Goal: Task Accomplishment & Management: Manage account settings

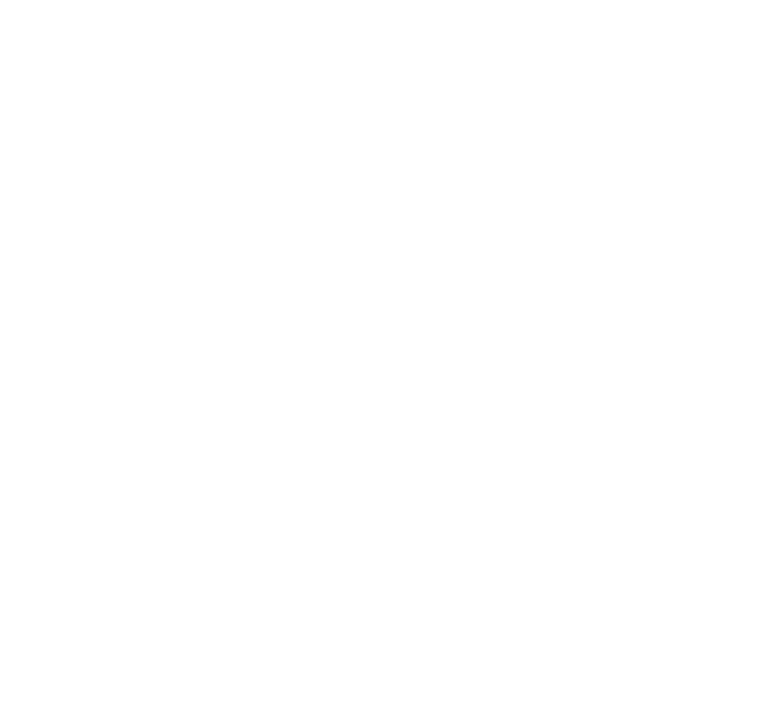
click at [705, 542] on body at bounding box center [379, 360] width 759 height 721
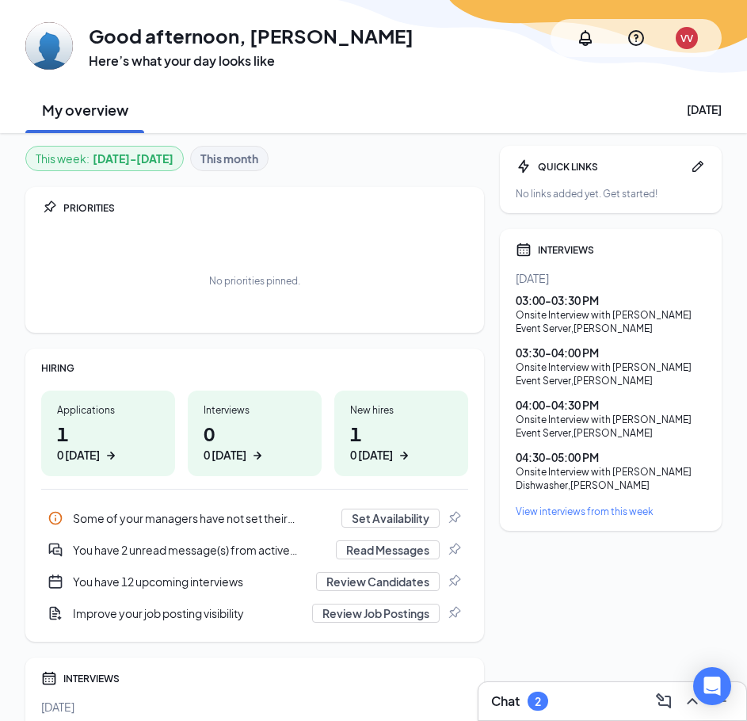
click at [688, 40] on div "VV" at bounding box center [686, 38] width 13 height 13
click at [431, 66] on div "GA Good afternoon, [PERSON_NAME] Here’s what your day looks like VV" at bounding box center [373, 37] width 696 height 63
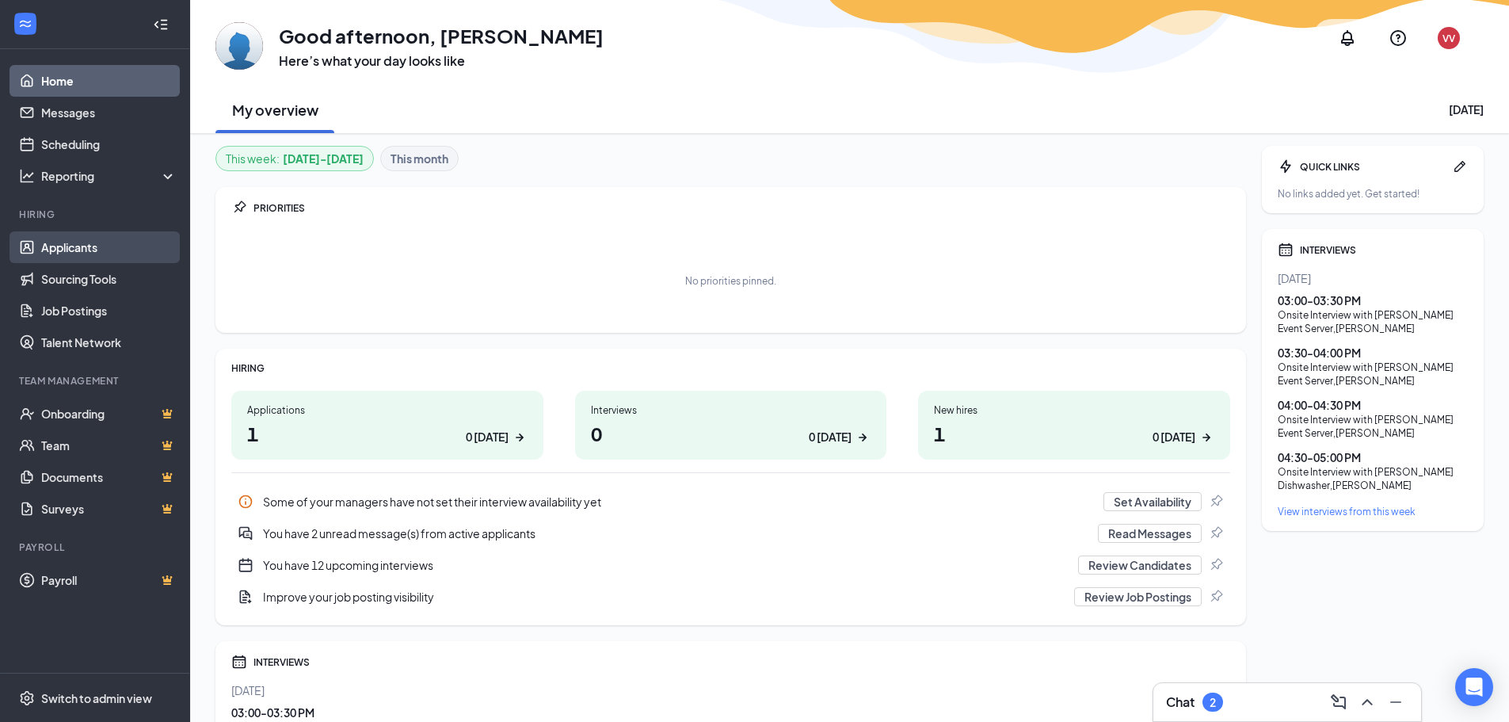
click at [79, 248] on link "Applicants" at bounding box center [108, 247] width 135 height 32
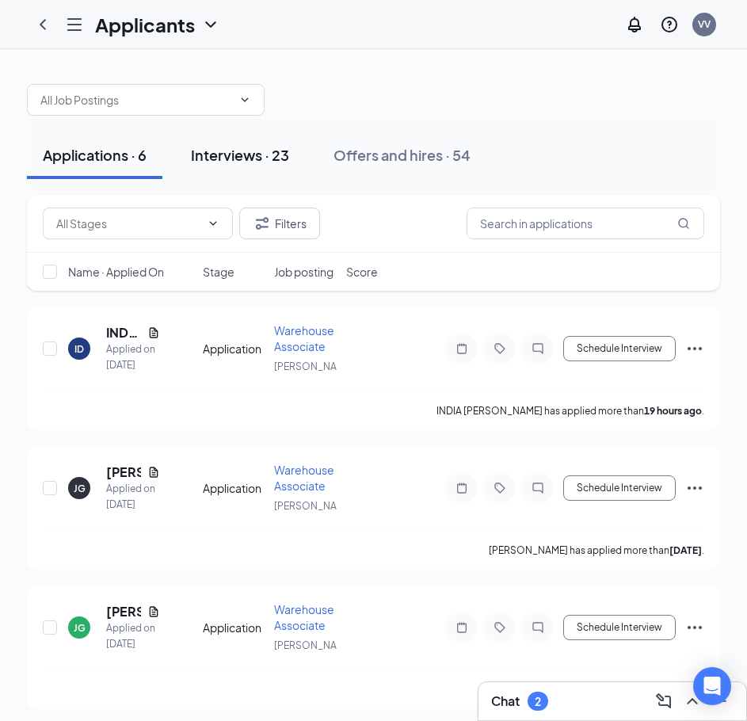
click at [258, 145] on div "Interviews · 23" at bounding box center [240, 155] width 98 height 20
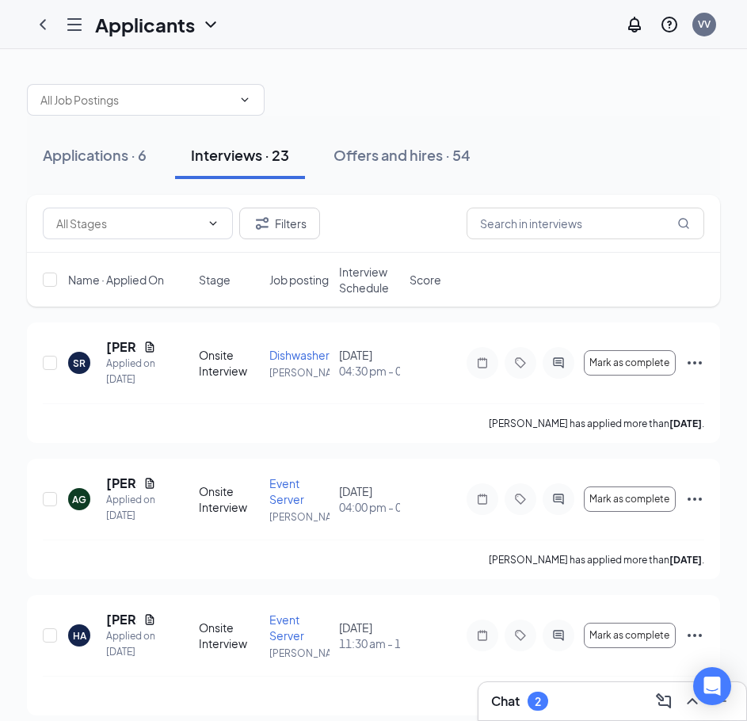
click at [367, 284] on span "Interview Schedule" at bounding box center [369, 280] width 61 height 32
click at [367, 284] on span "Interview Schedule" at bounding box center [364, 280] width 50 height 32
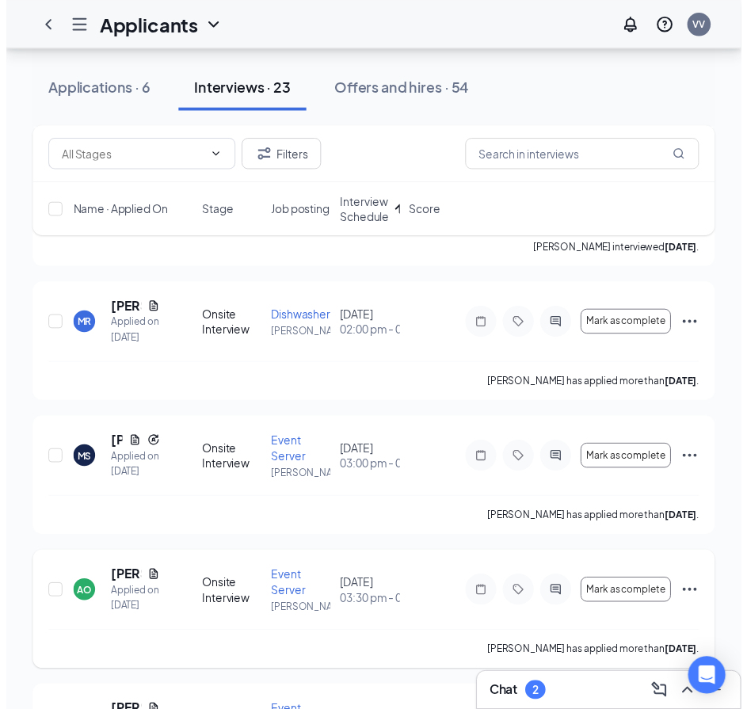
scroll to position [951, 0]
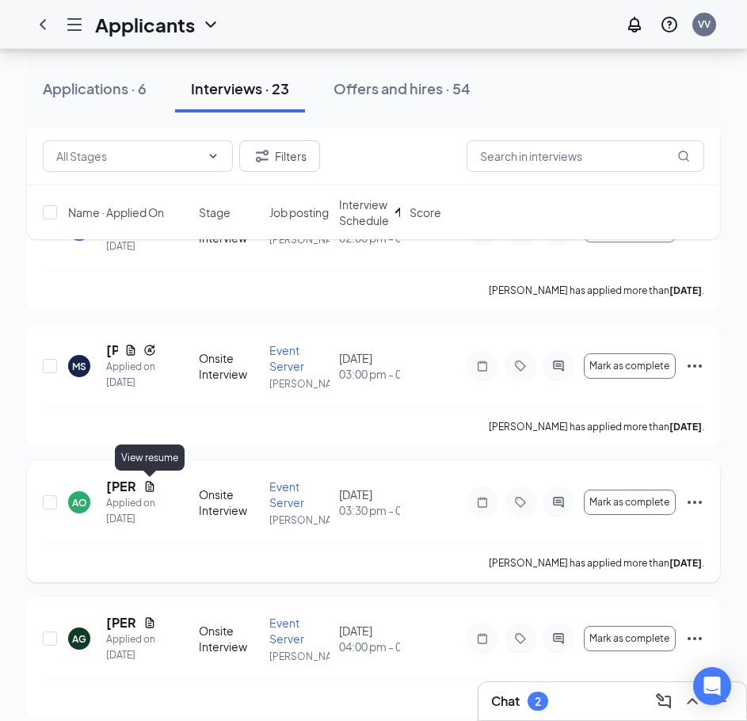
click at [149, 490] on icon "Document" at bounding box center [150, 486] width 9 height 10
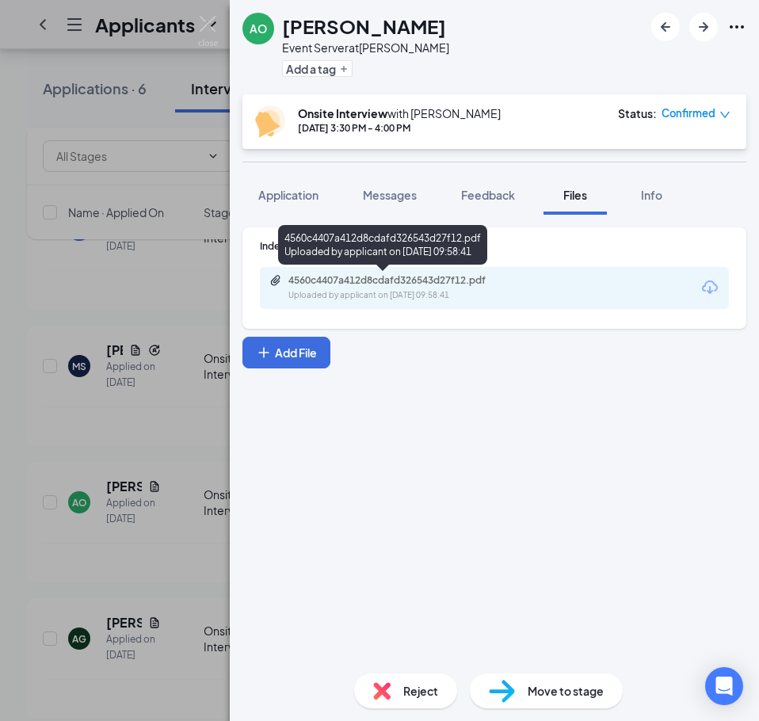
click at [480, 284] on div "4560c4407a412d8cdafd326543d27f12.pdf" at bounding box center [399, 280] width 222 height 13
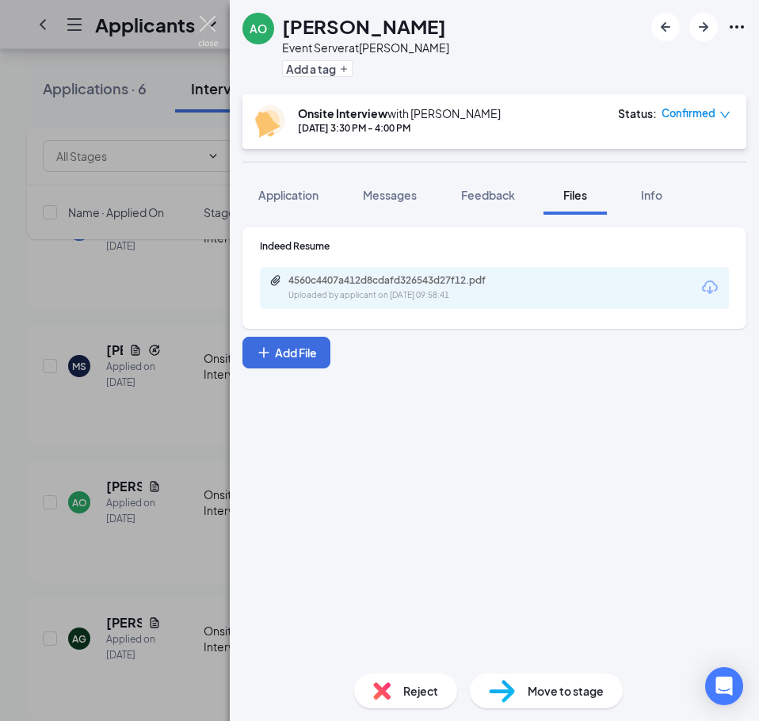
click at [209, 22] on img at bounding box center [208, 31] width 20 height 31
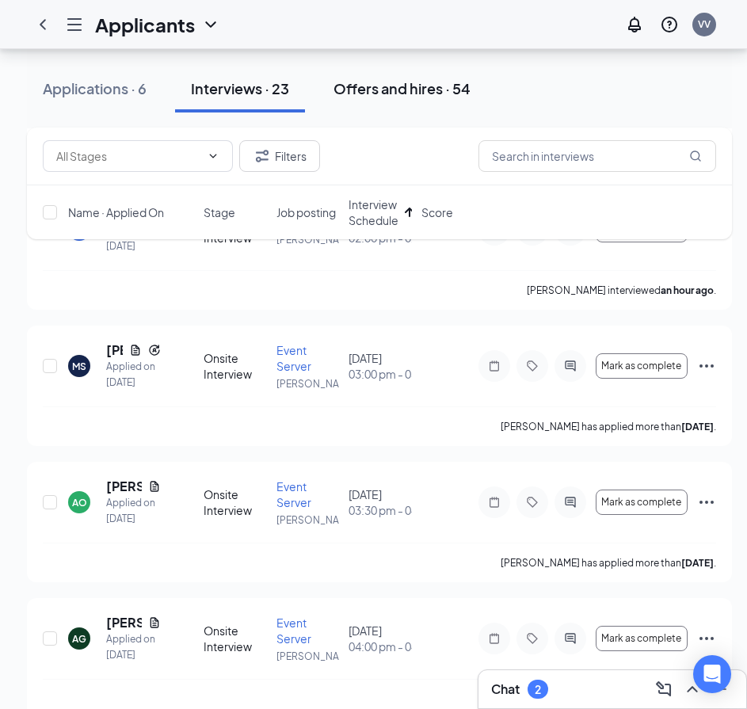
click at [381, 86] on div "Offers and hires · 54" at bounding box center [401, 88] width 137 height 20
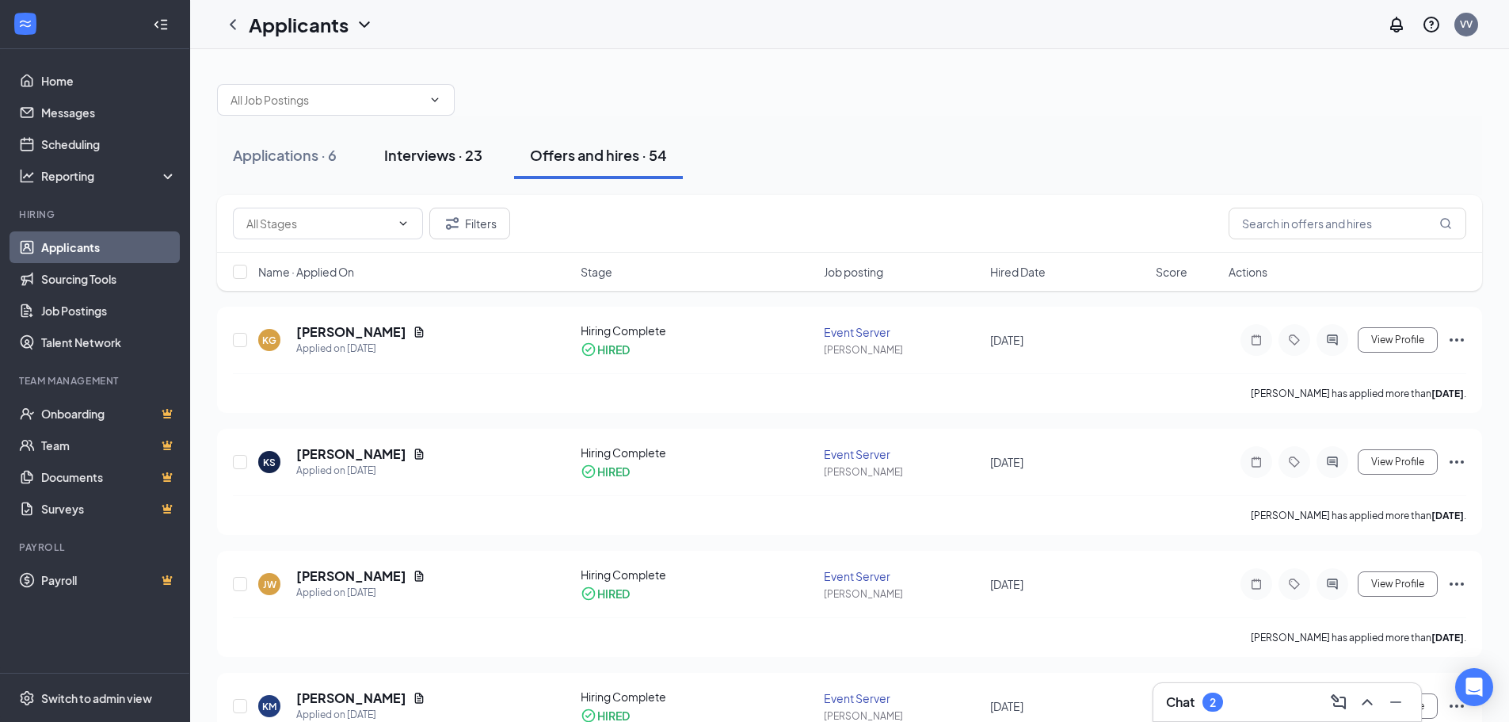
click at [448, 151] on div "Interviews · 23" at bounding box center [433, 155] width 98 height 20
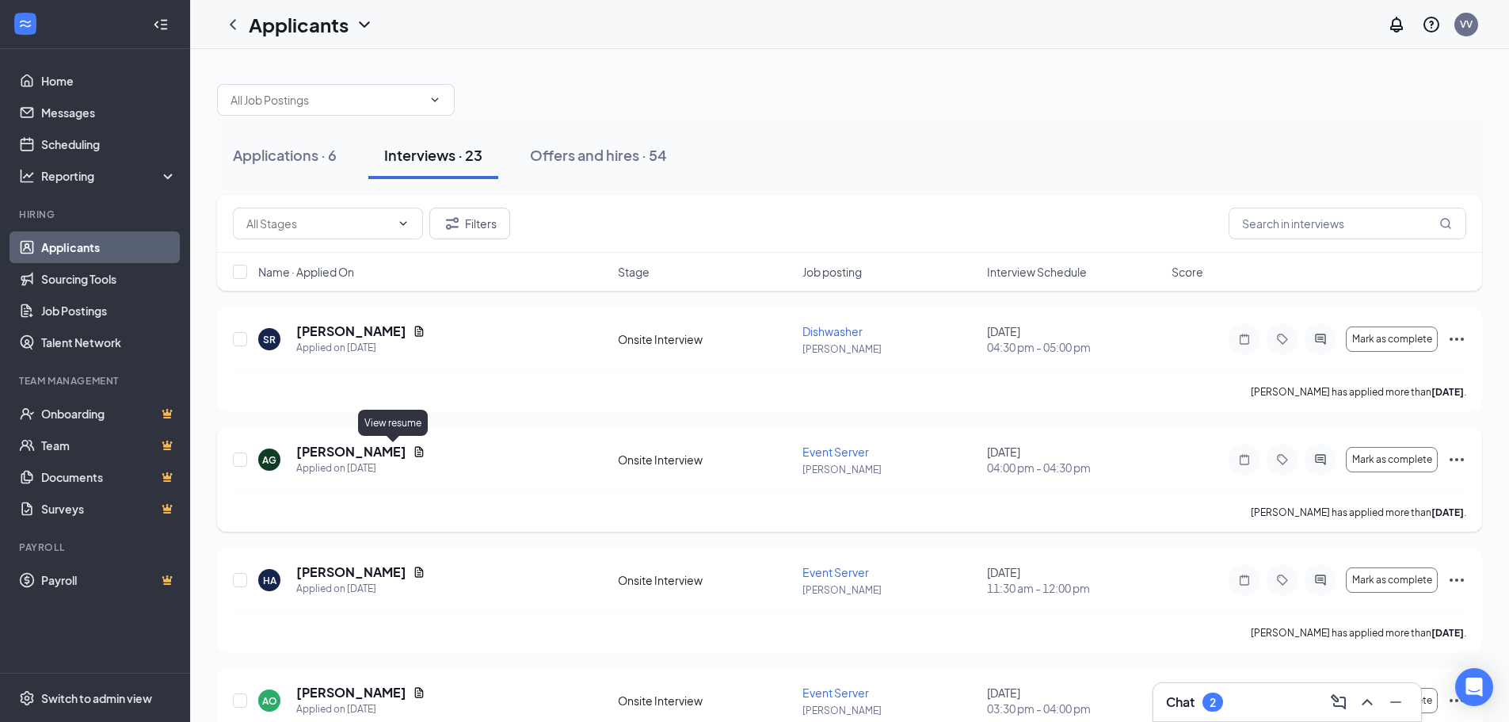
click at [415, 452] on icon "Document" at bounding box center [419, 451] width 9 height 10
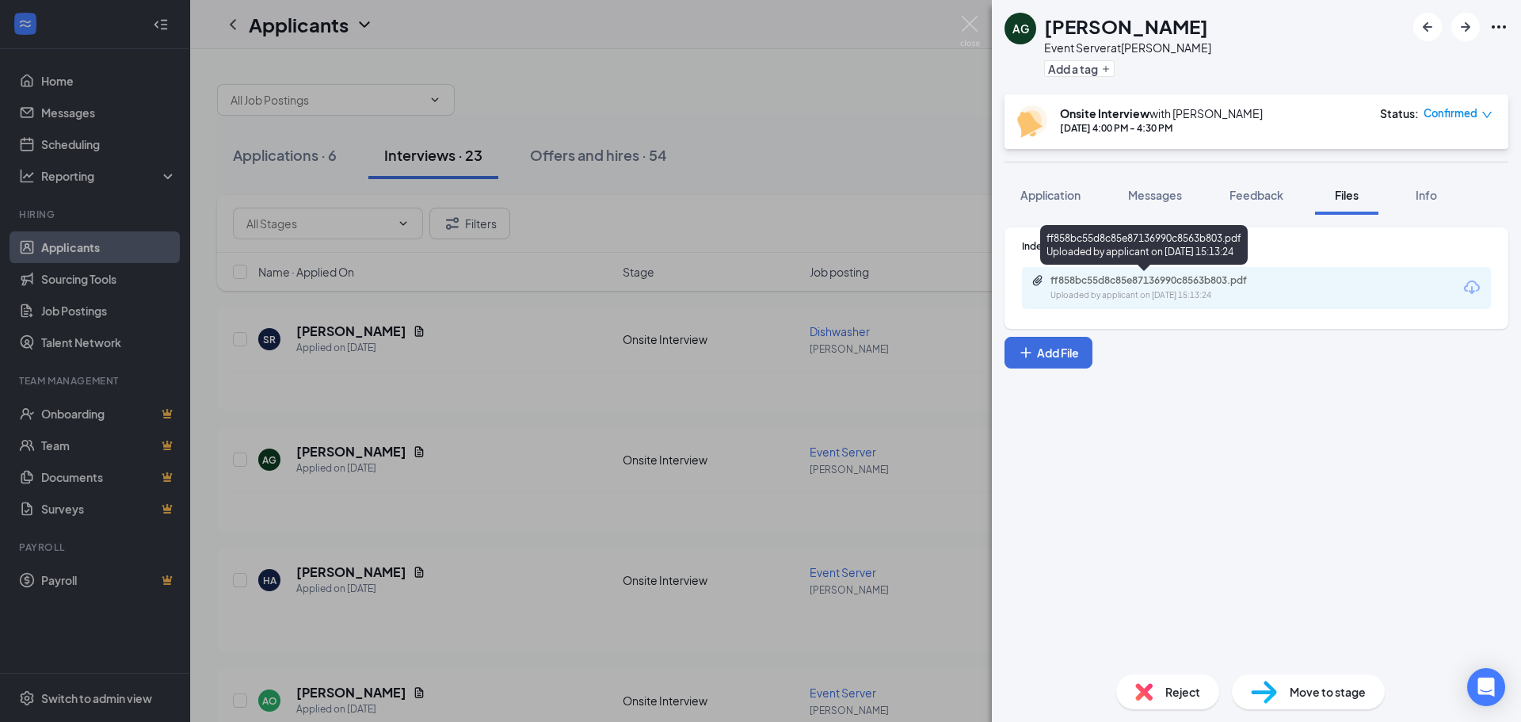
click at [758, 289] on div "Uploaded by applicant on [DATE] 15:13:24" at bounding box center [1169, 295] width 238 height 13
